Goal: Transaction & Acquisition: Purchase product/service

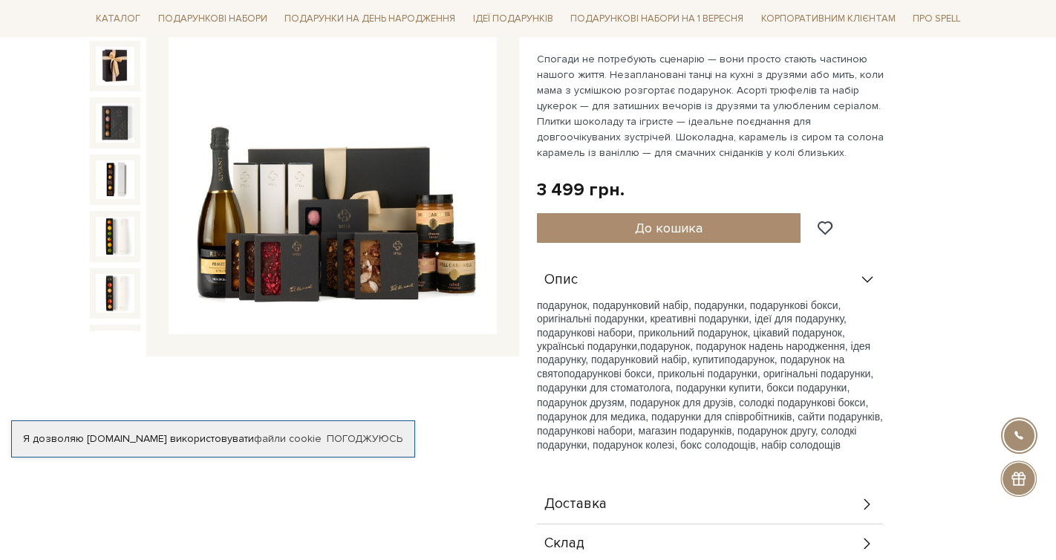
scroll to position [211, 0]
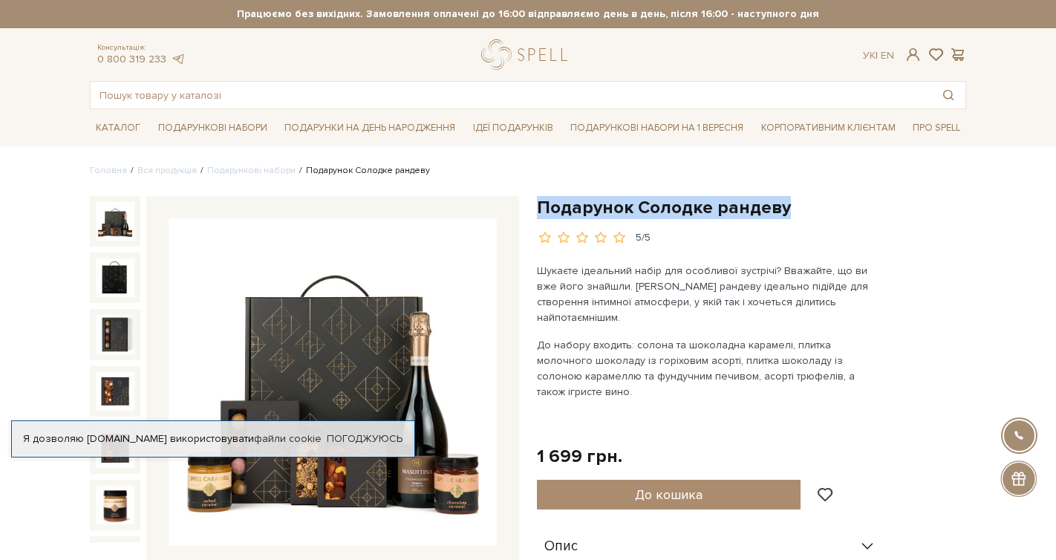
drag, startPoint x: 789, startPoint y: 207, endPoint x: 537, endPoint y: 210, distance: 251.8
click at [537, 210] on h1 "Подарунок Солодке рандеву" at bounding box center [751, 207] width 429 height 23
copy h1 "Подарунок Солодке рандеву"
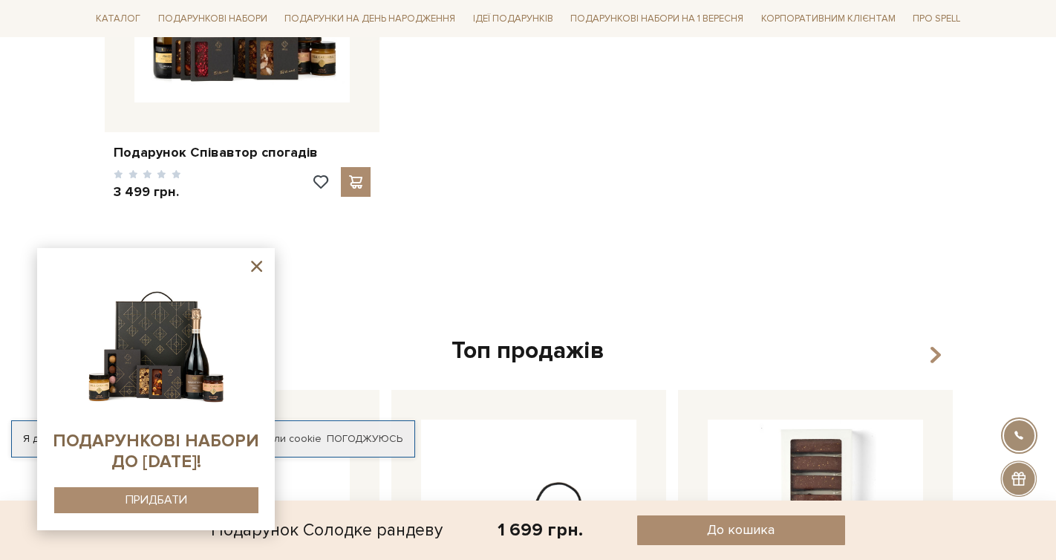
scroll to position [1502, 0]
